Goal: Information Seeking & Learning: Find specific fact

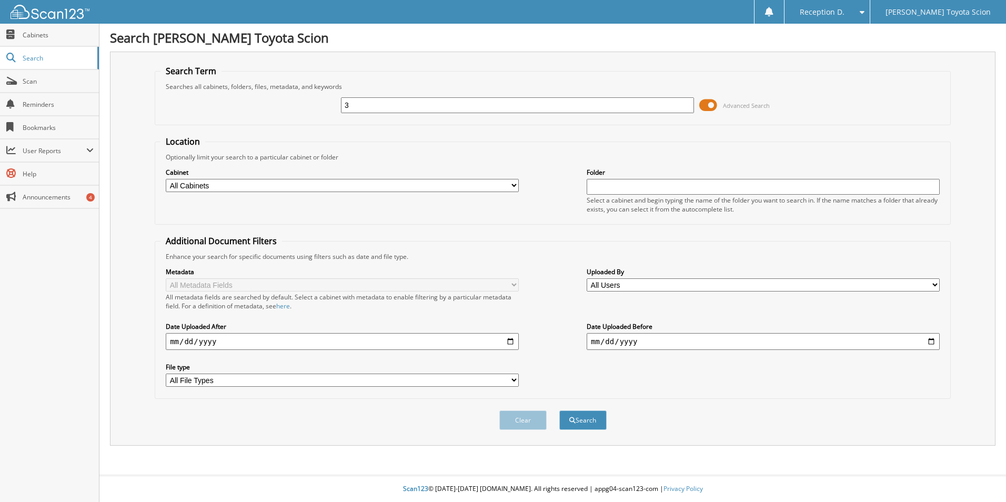
click at [559, 411] on button "Search" at bounding box center [582, 420] width 47 height 19
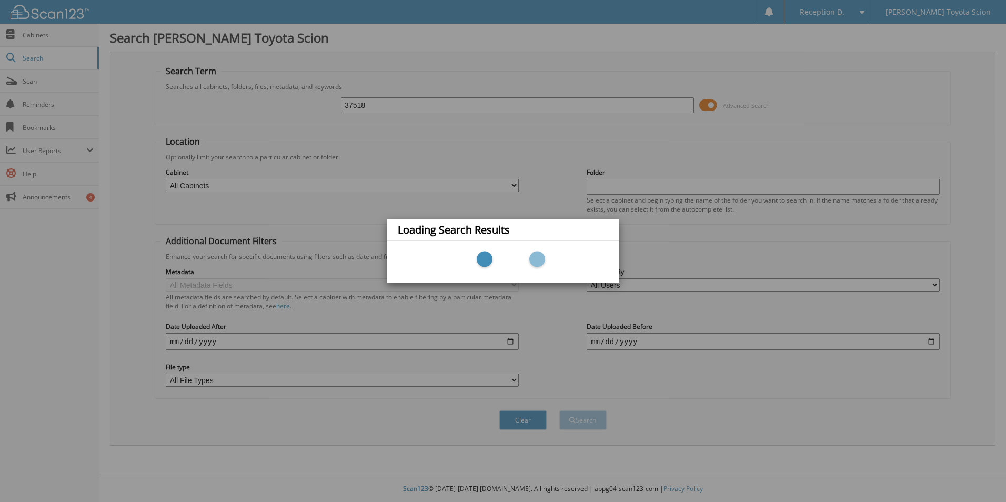
type input "37518"
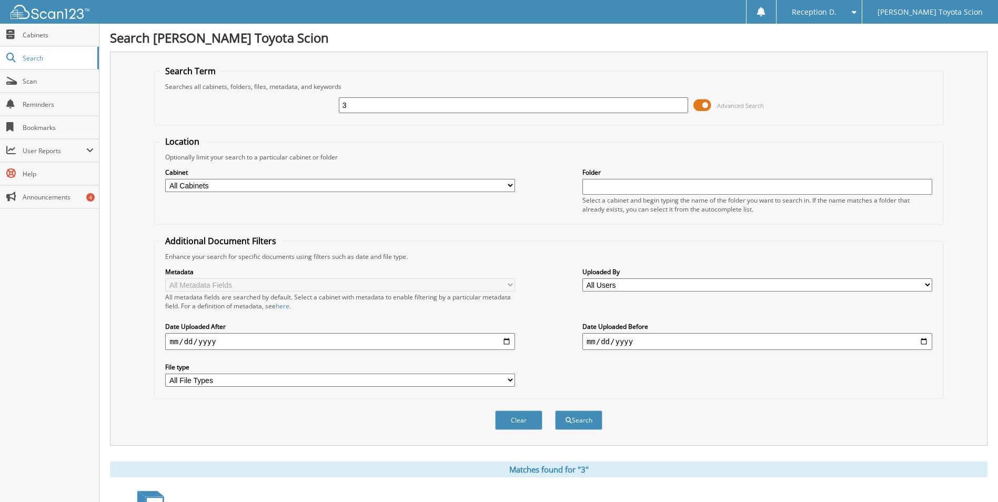
click at [978, 82] on div "Search Term Searches all cabinets, folders, files, metadata, and keywords 3 Adv…" at bounding box center [549, 249] width 878 height 394
click at [985, 113] on div "Search Term Searches all cabinets, folders, files, metadata, and keywords 3 Adv…" at bounding box center [549, 249] width 878 height 394
click at [375, 104] on input "3" at bounding box center [514, 105] width 350 height 16
type input "37518"
click at [555, 411] on button "Search" at bounding box center [578, 420] width 47 height 19
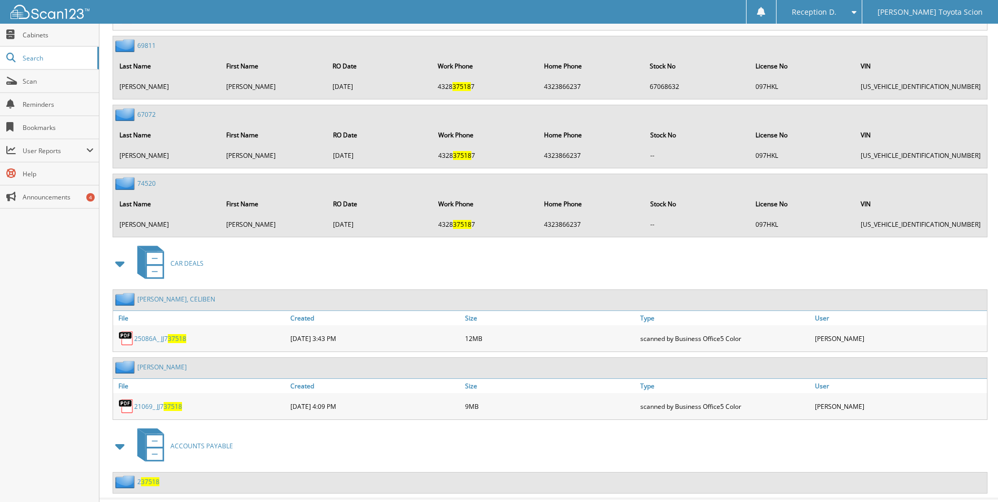
scroll to position [2170, 0]
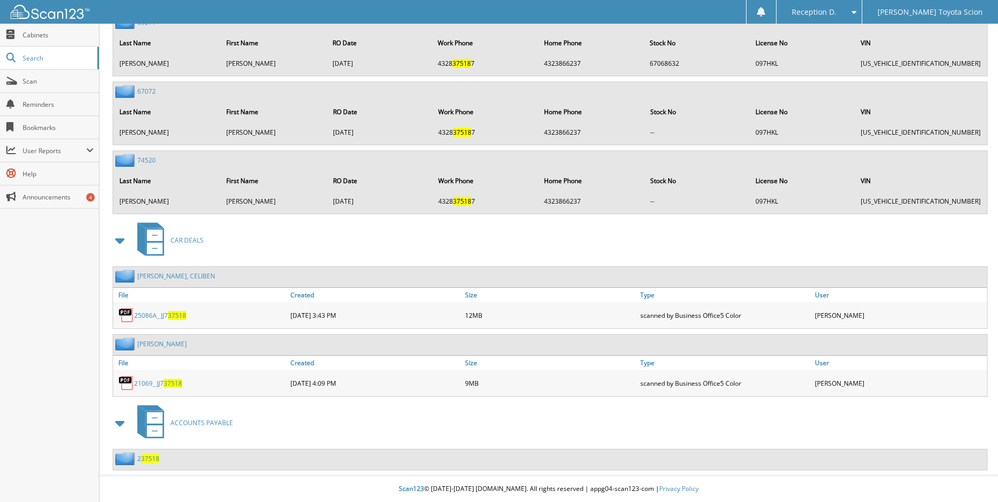
click at [207, 421] on span "ACCOUNTS PAYABLE" at bounding box center [202, 422] width 63 height 9
